Goal: Task Accomplishment & Management: Manage account settings

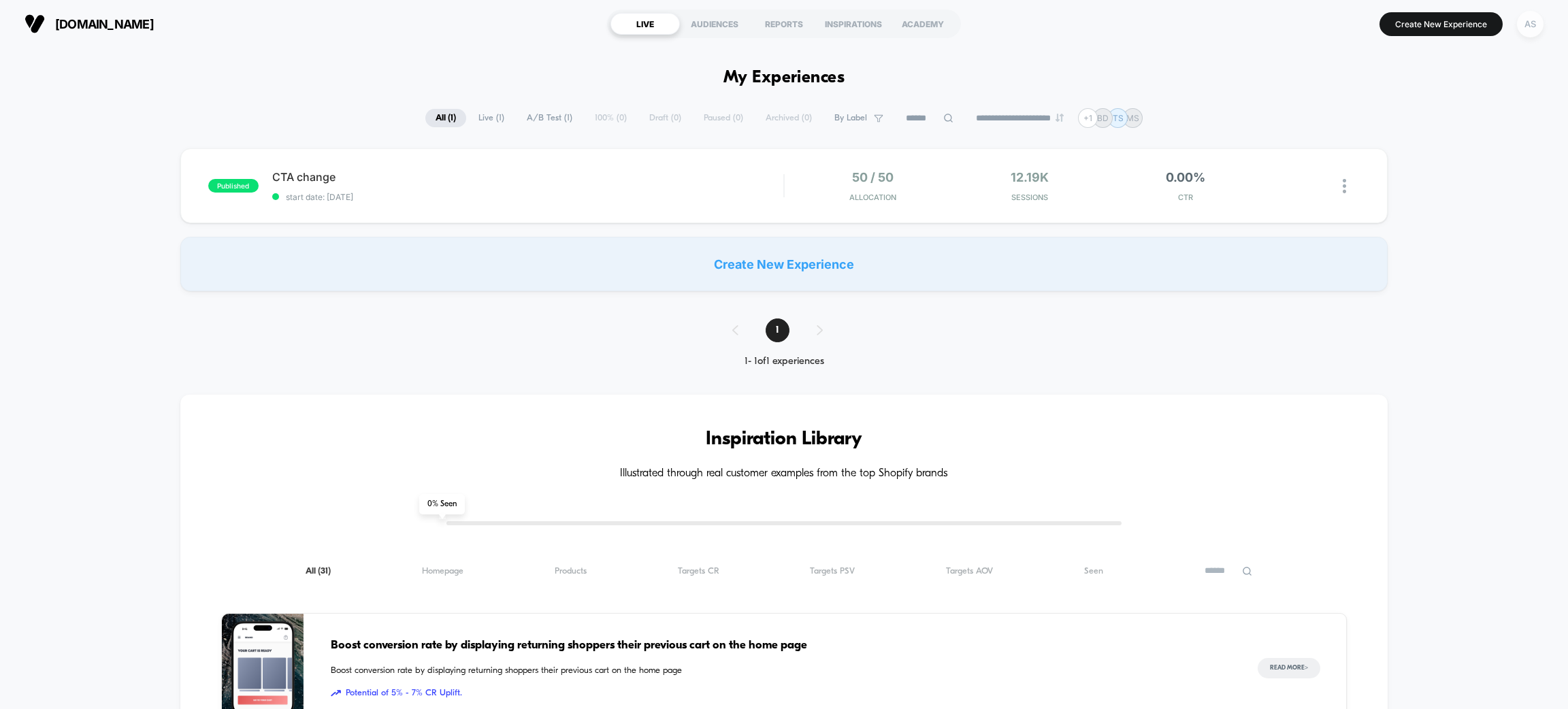
click at [1522, 20] on div "AS" at bounding box center [1530, 23] width 26 height 26
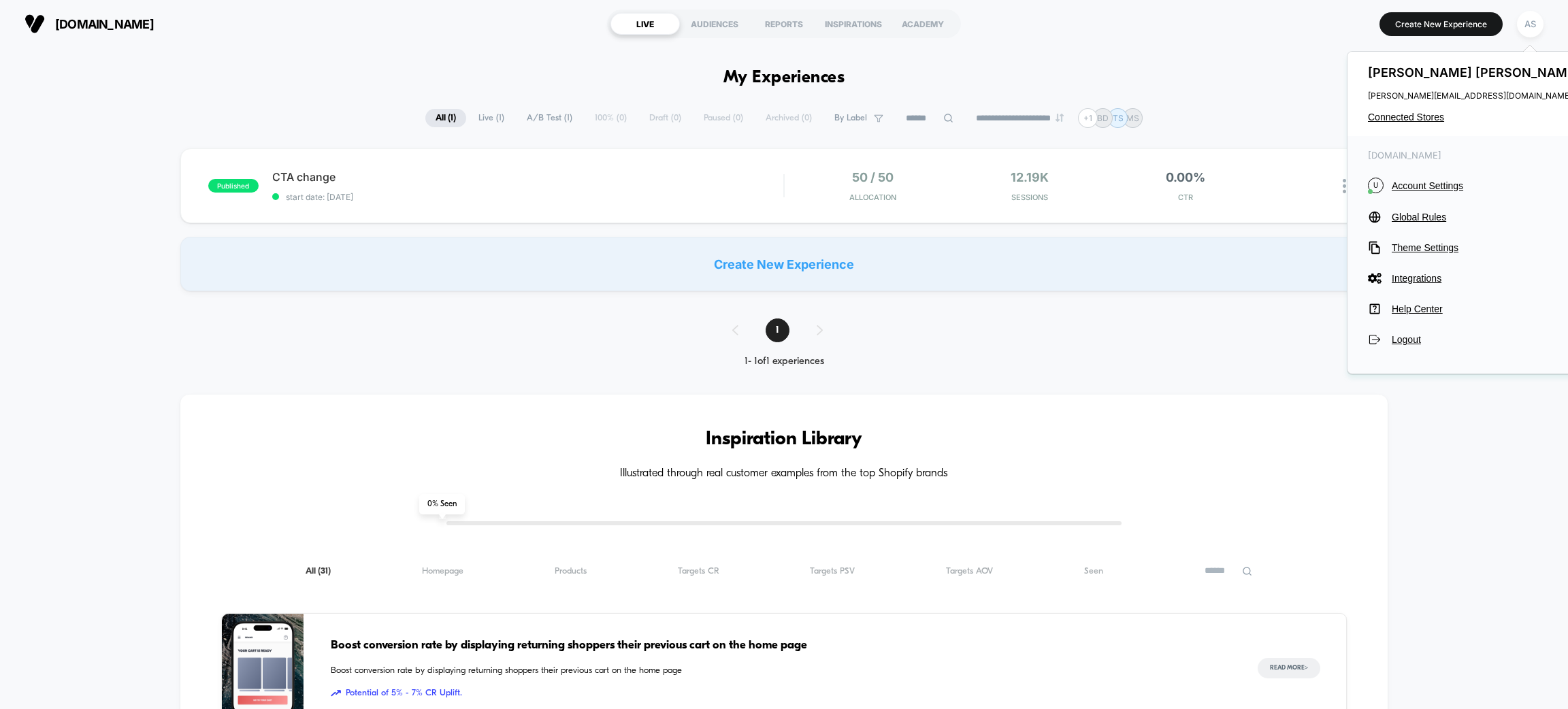
drag, startPoint x: 1310, startPoint y: 68, endPoint x: 1207, endPoint y: 72, distance: 103.1
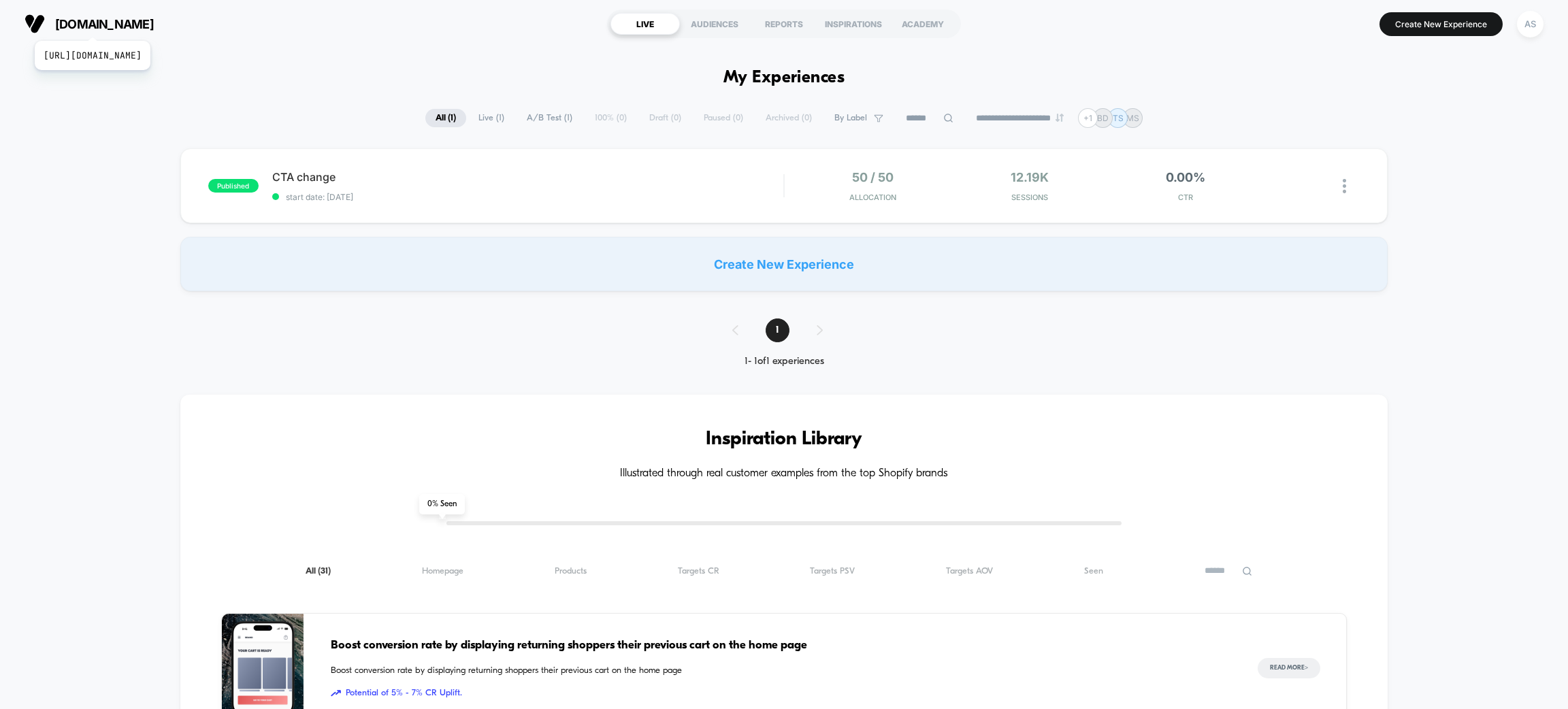
click at [120, 23] on span "[DOMAIN_NAME]" at bounding box center [104, 23] width 99 height 15
click at [1529, 26] on div "AS" at bounding box center [1530, 23] width 26 height 26
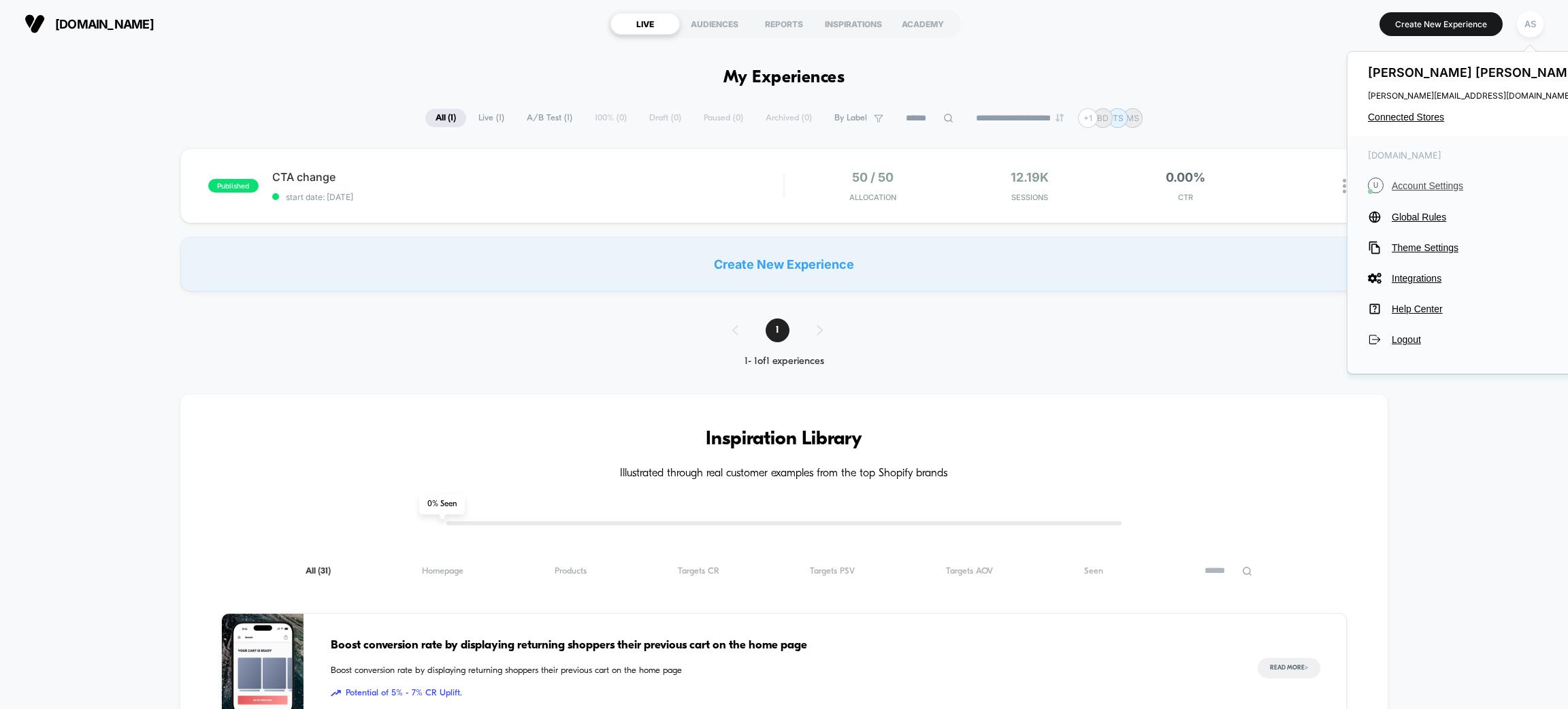
click at [1432, 182] on span "Account Settings" at bounding box center [1488, 185] width 191 height 11
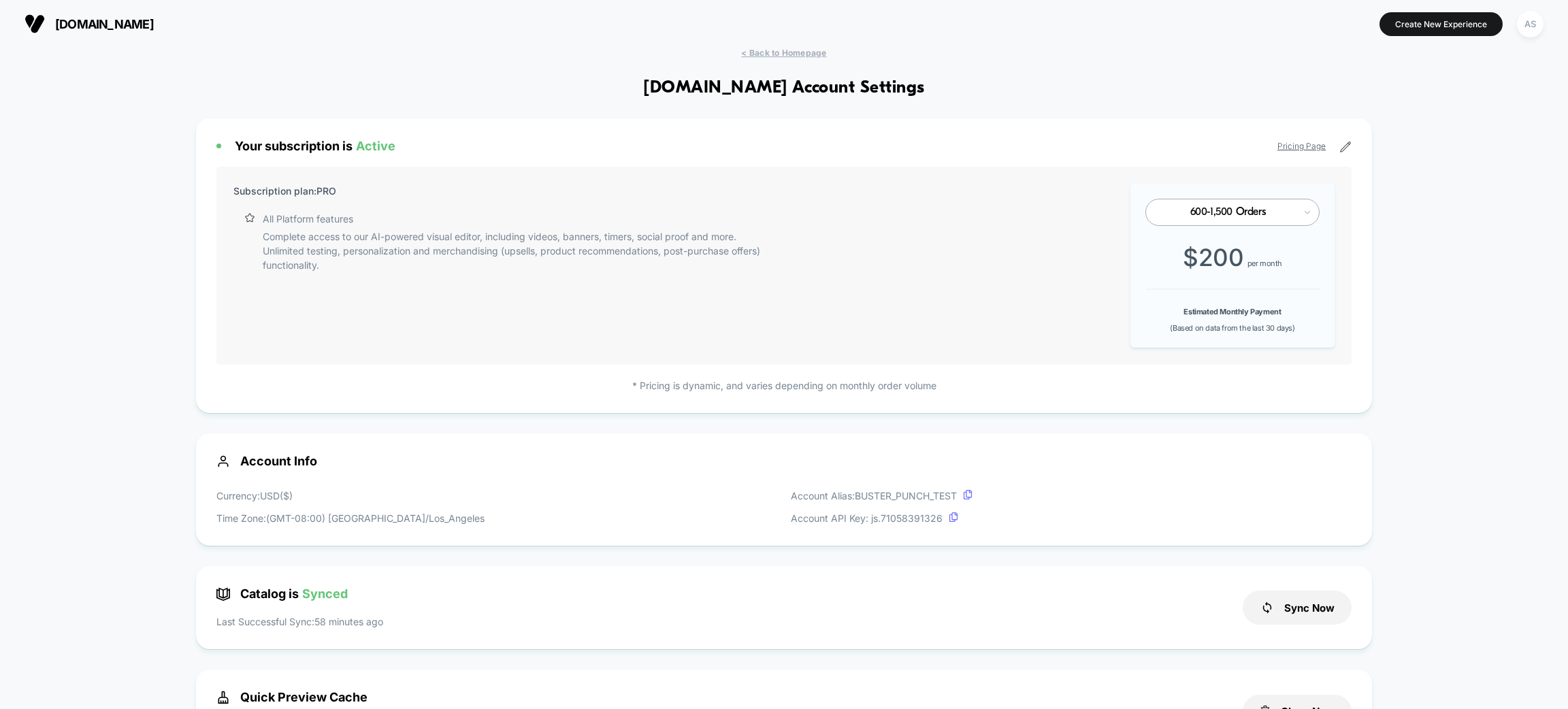
click at [1276, 218] on div "600-1,500 Orders" at bounding box center [1227, 212] width 134 height 13
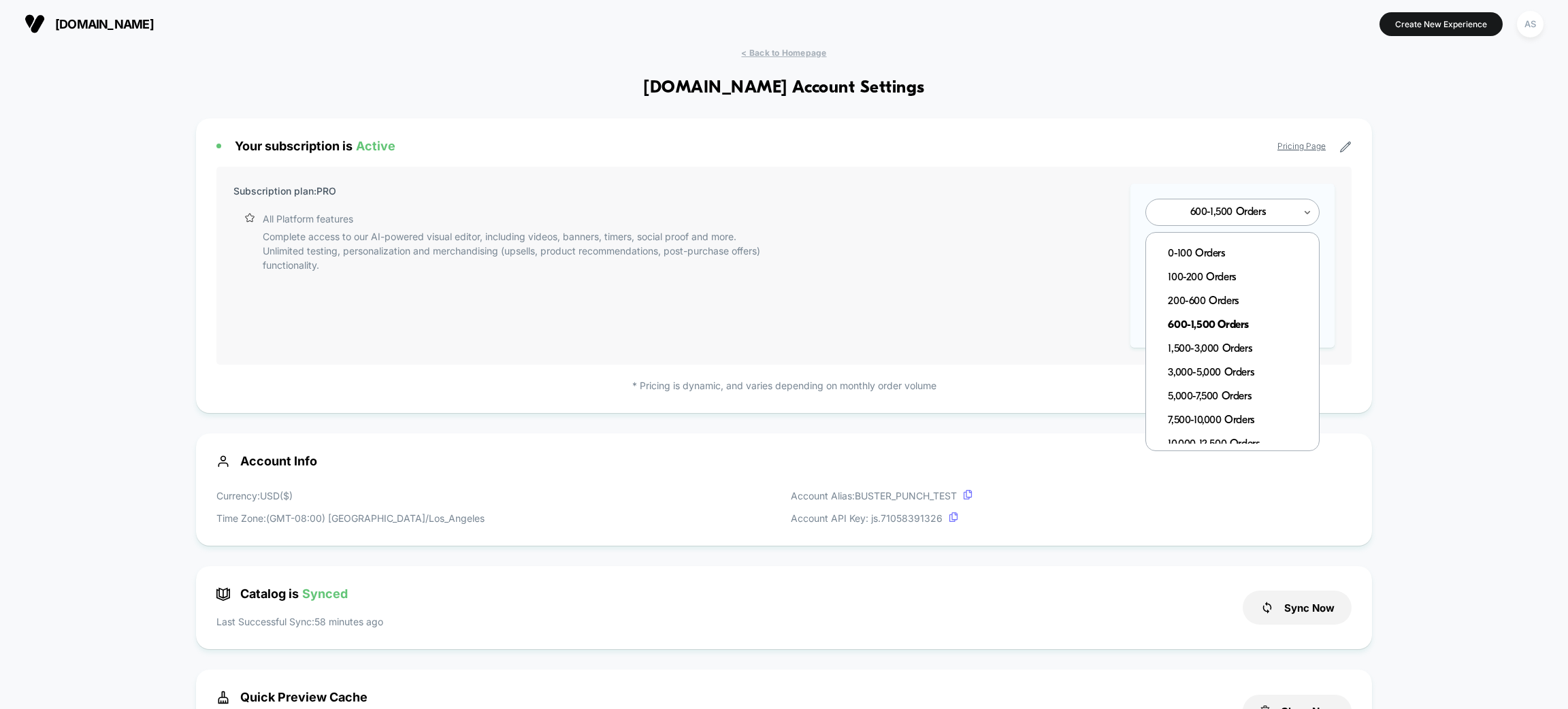
click at [1321, 146] on link "Pricing Page" at bounding box center [1302, 145] width 49 height 10
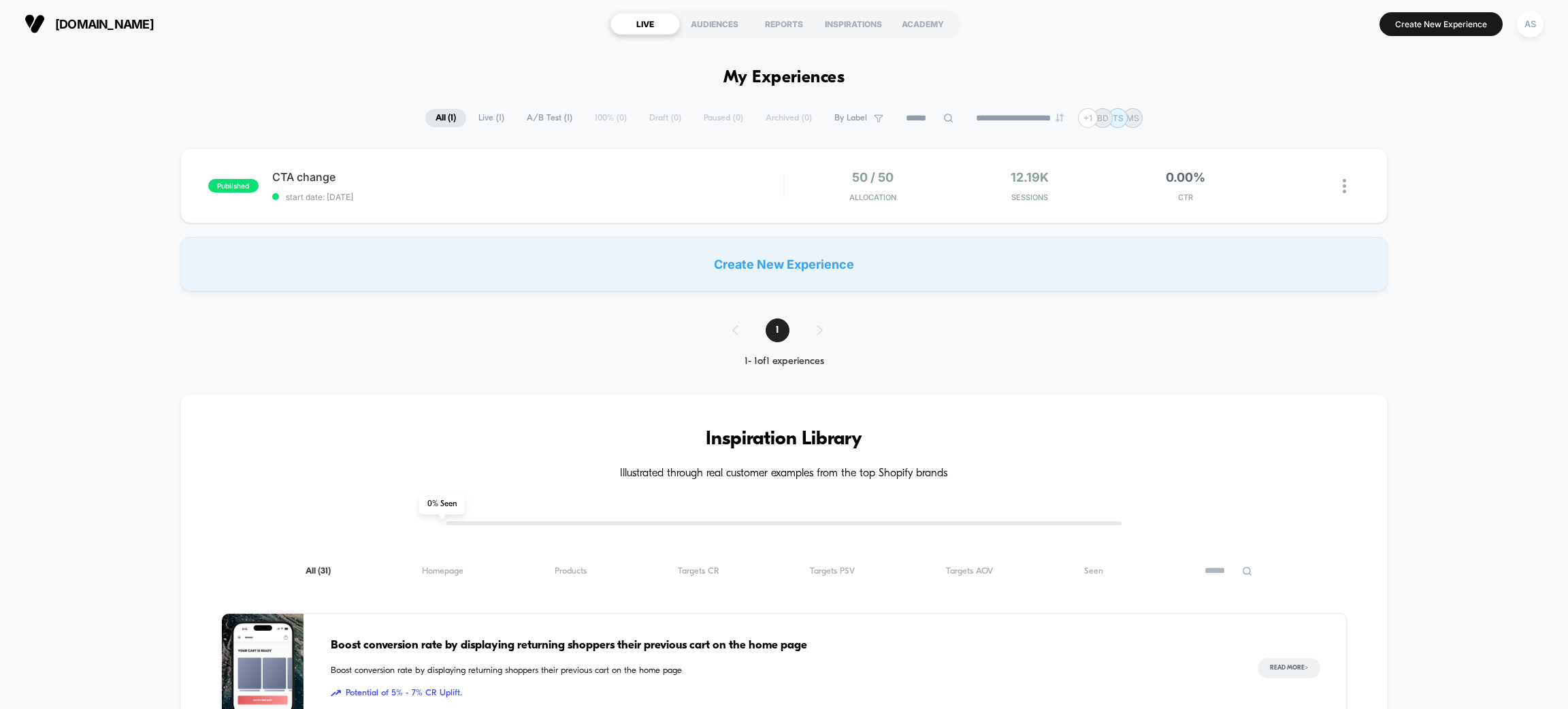
click at [1549, 22] on div "[DOMAIN_NAME] [URL][DOMAIN_NAME] LIVE AUDIENCES REPORTS INSPIRATIONS ACADEMY Cr…" at bounding box center [784, 23] width 1568 height 48
click at [1530, 28] on div "AS" at bounding box center [1530, 23] width 26 height 26
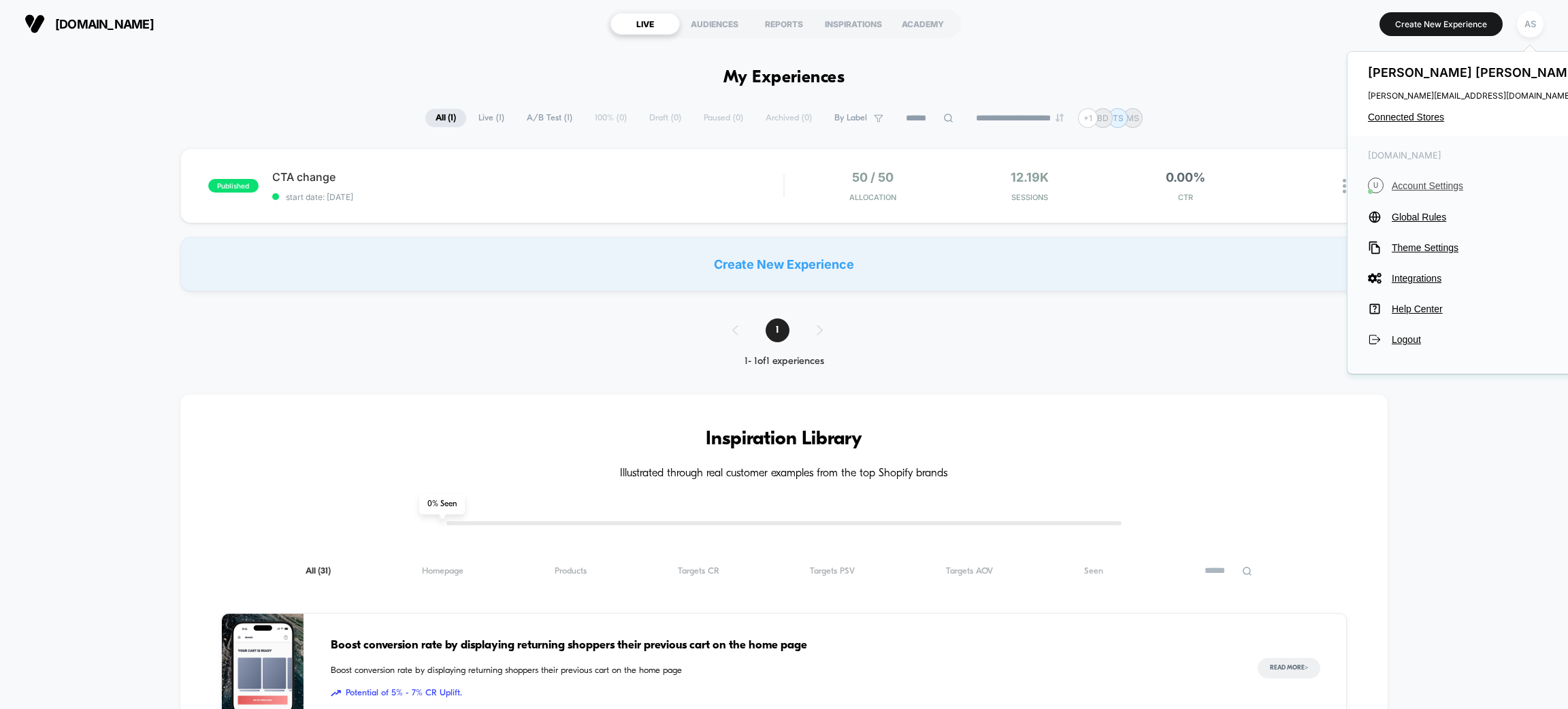
click at [1439, 182] on span "Account Settings" at bounding box center [1488, 185] width 191 height 11
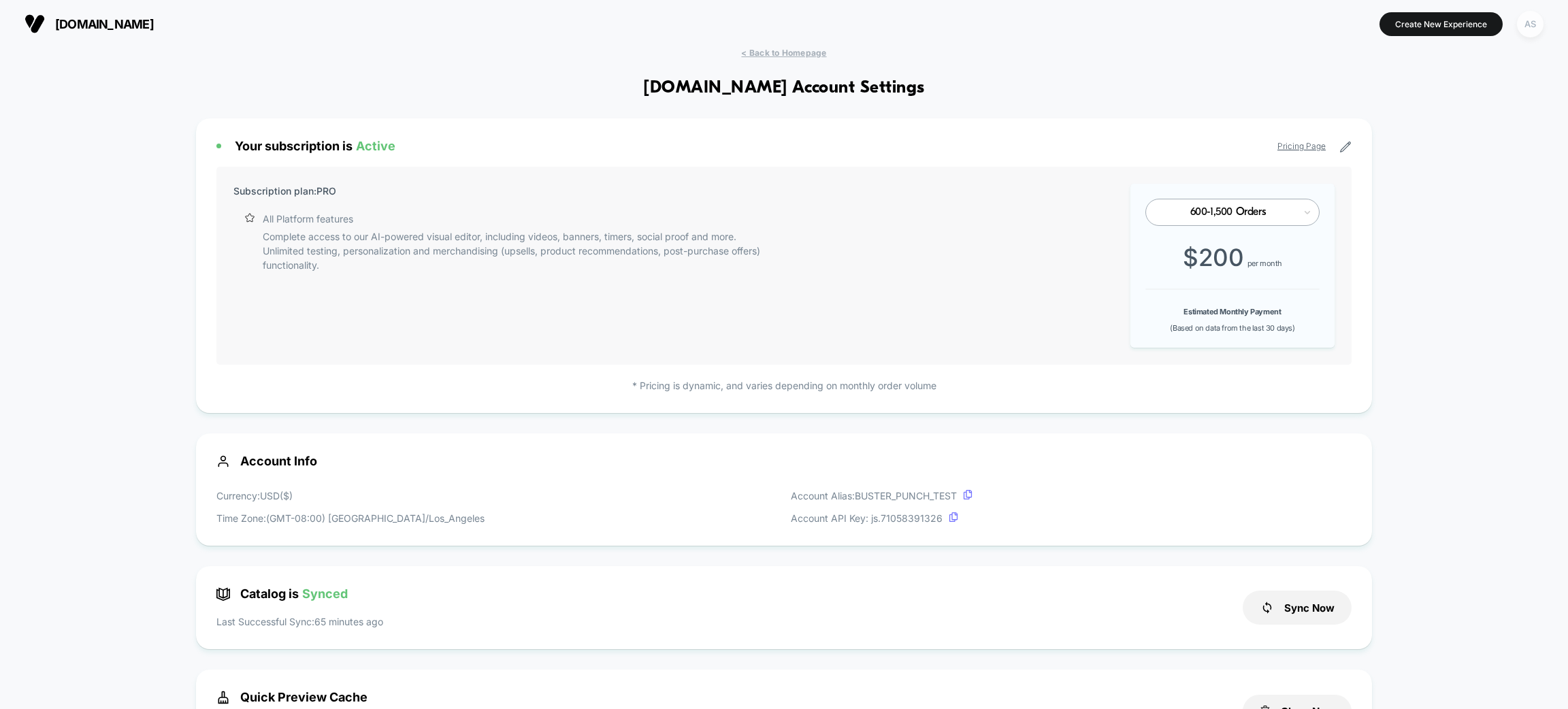
click at [1526, 27] on div "AS" at bounding box center [1530, 23] width 26 height 26
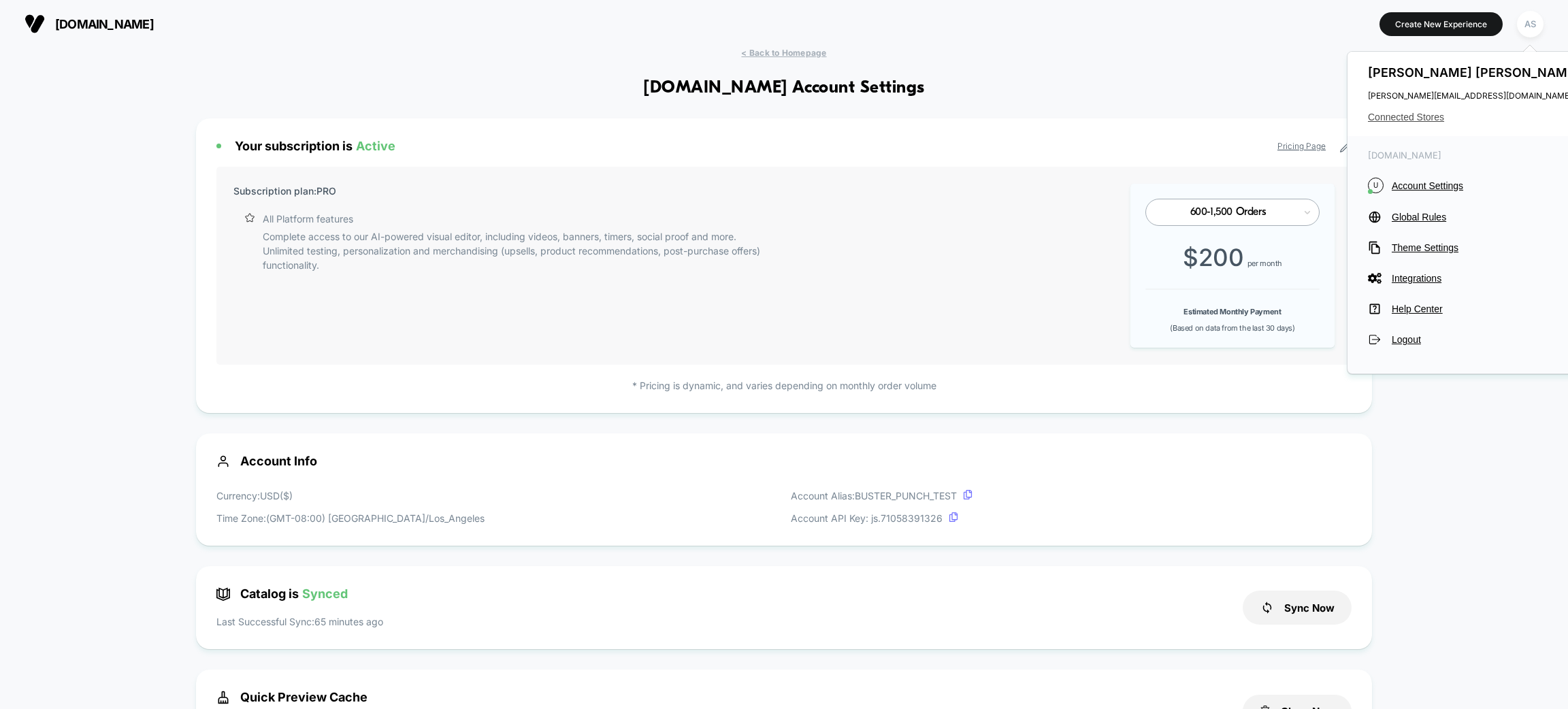
click at [1428, 114] on span "Connected Stores" at bounding box center [1475, 116] width 215 height 11
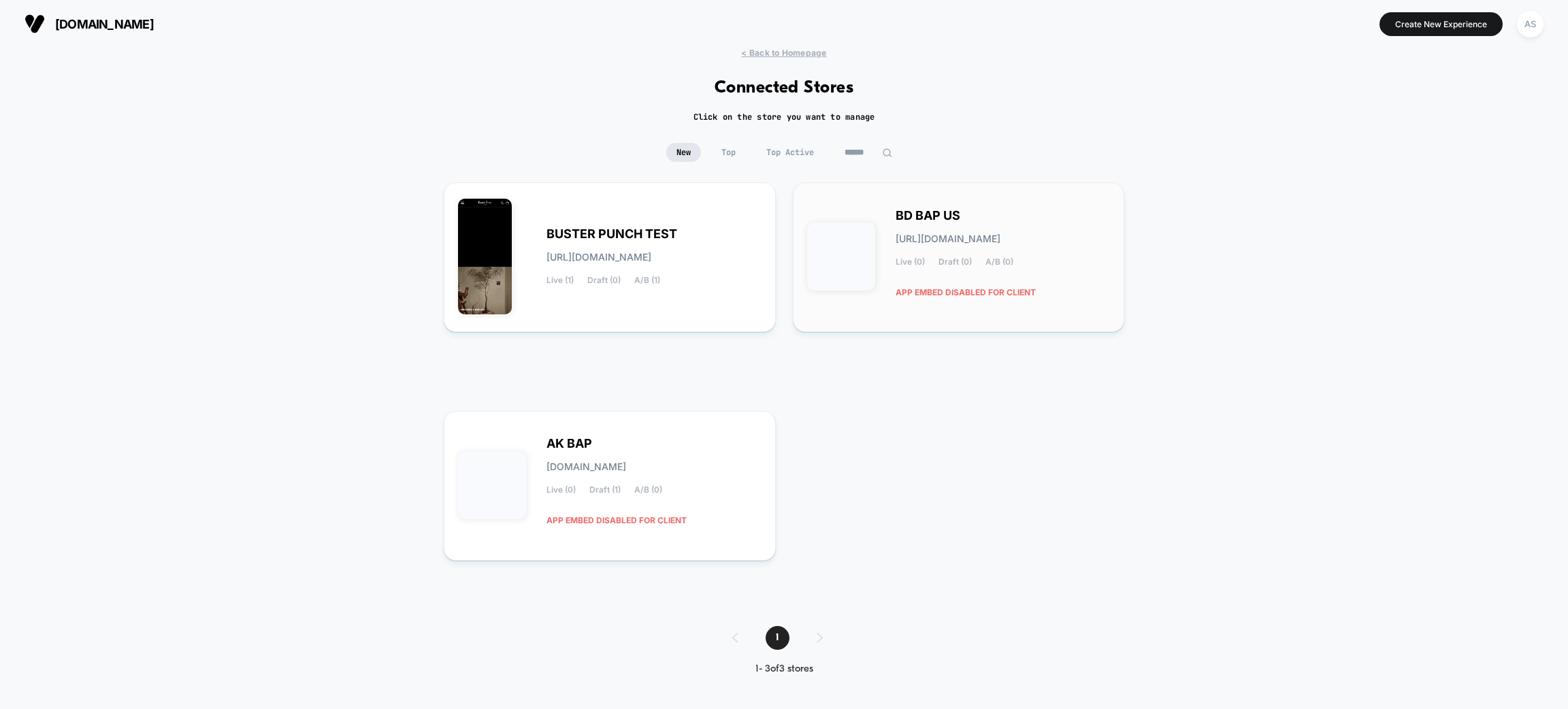
click at [1038, 239] on div "BD BAP US [URL][DOMAIN_NAME] Live (0) Draft (0) A/B (0) APP EMBED DISABLED FOR …" at bounding box center [1003, 257] width 215 height 94
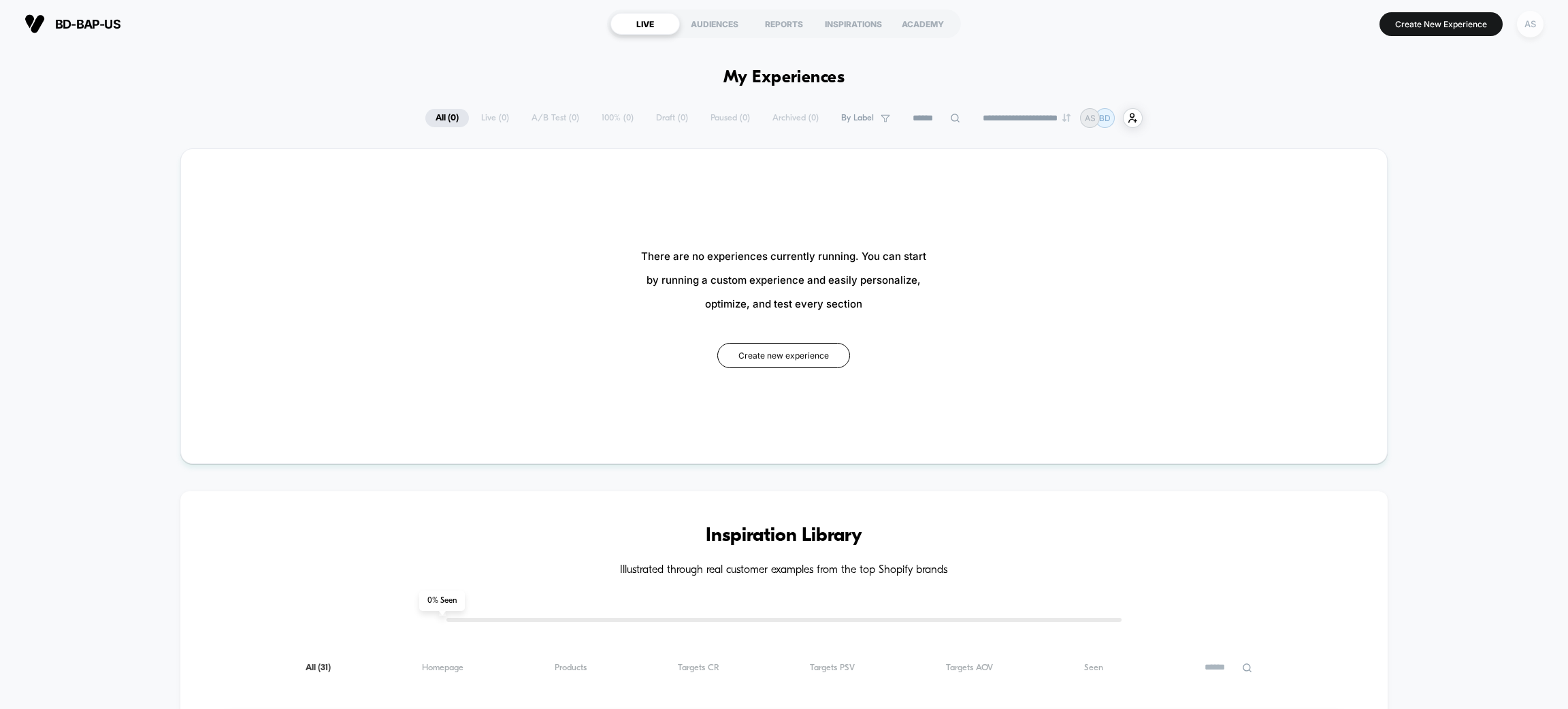
click at [1530, 21] on div "AS" at bounding box center [1530, 23] width 26 height 26
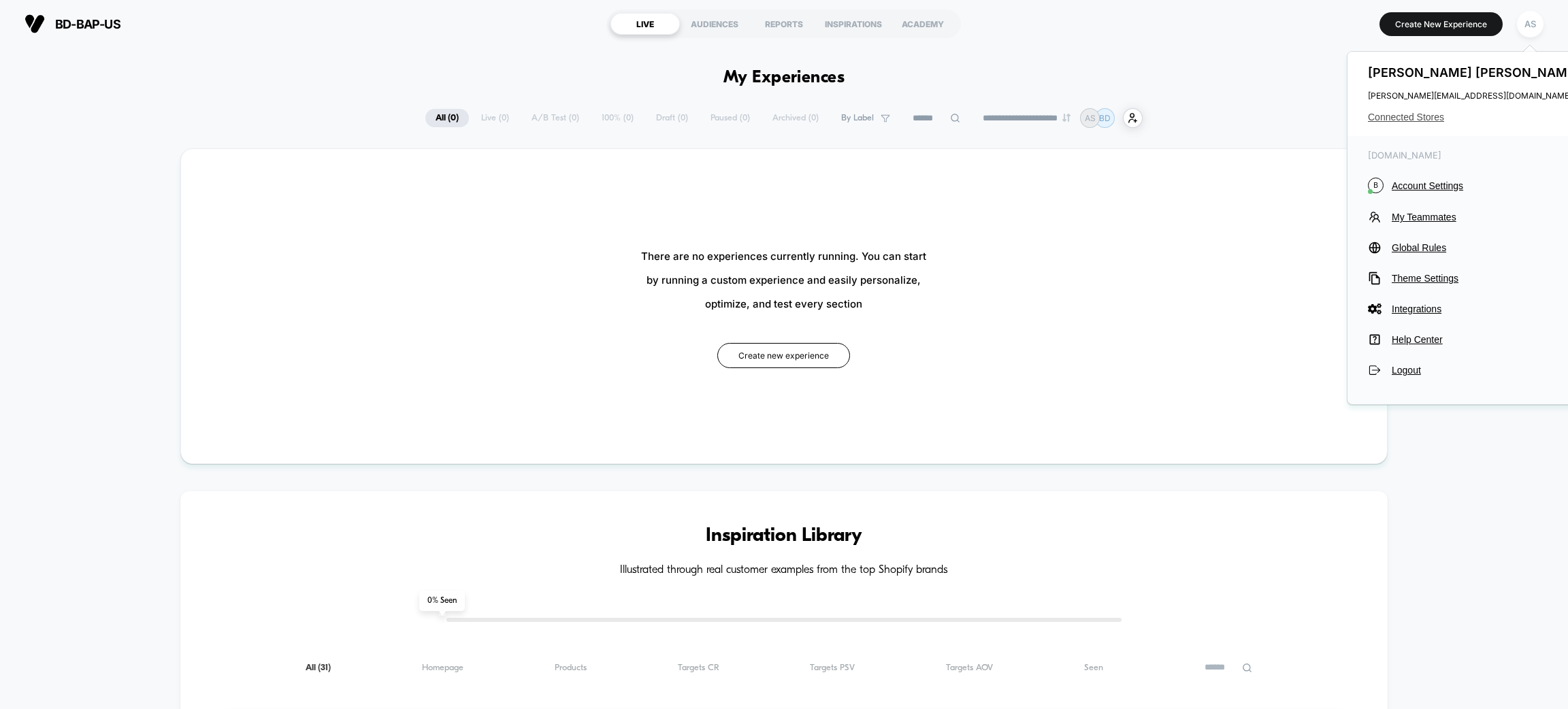
click at [1424, 116] on span "Connected Stores" at bounding box center [1475, 116] width 215 height 11
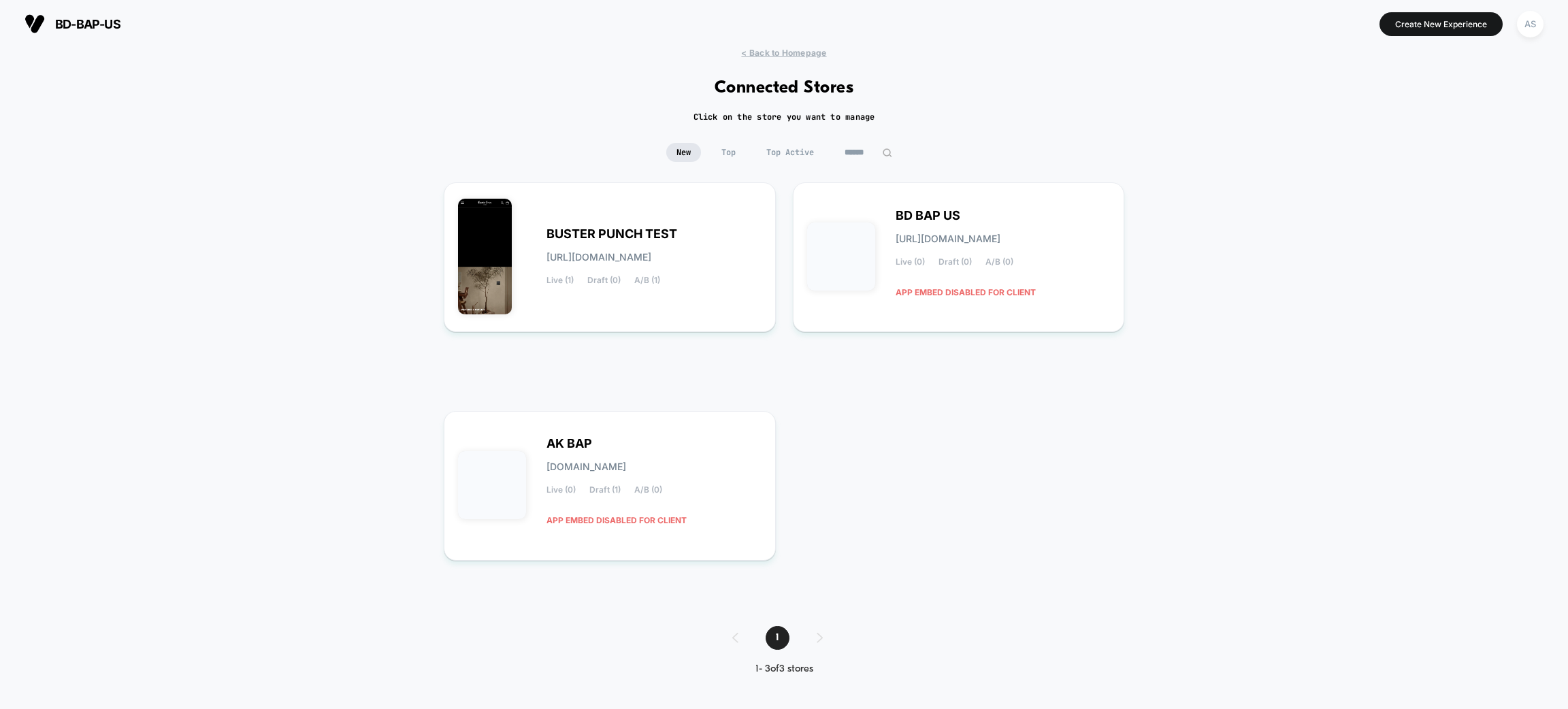
drag, startPoint x: 626, startPoint y: 449, endPoint x: 826, endPoint y: 464, distance: 200.6
click at [826, 464] on div "BUSTER PUNCH TEST [URL][DOMAIN_NAME] Live (1) Draft (0) A/B (1) BD BAP US [URL]…" at bounding box center [784, 390] width 681 height 416
